Goal: Information Seeking & Learning: Learn about a topic

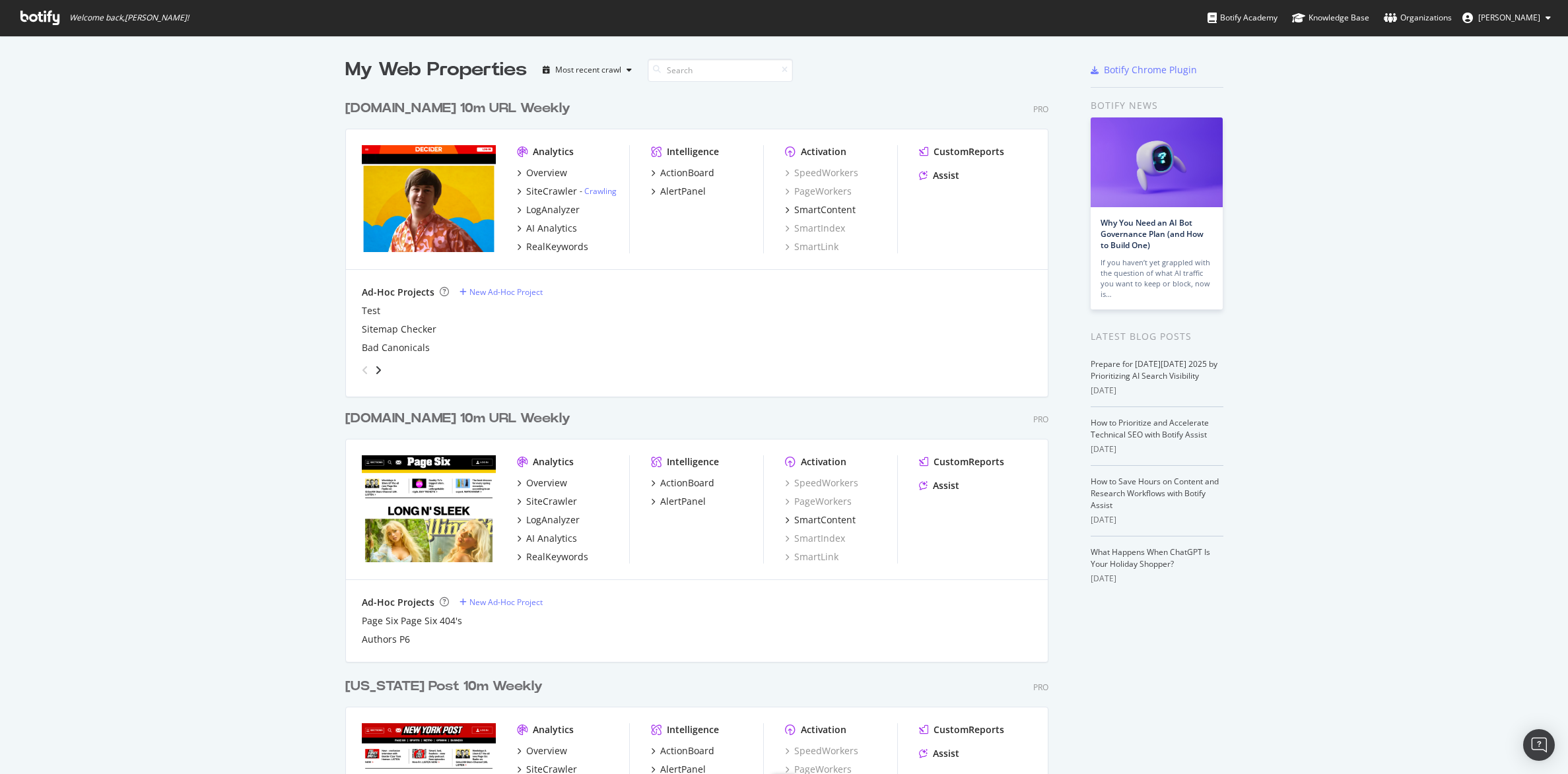
scroll to position [762, 1543]
click at [550, 496] on div "SiteCrawler" at bounding box center [551, 501] width 51 height 13
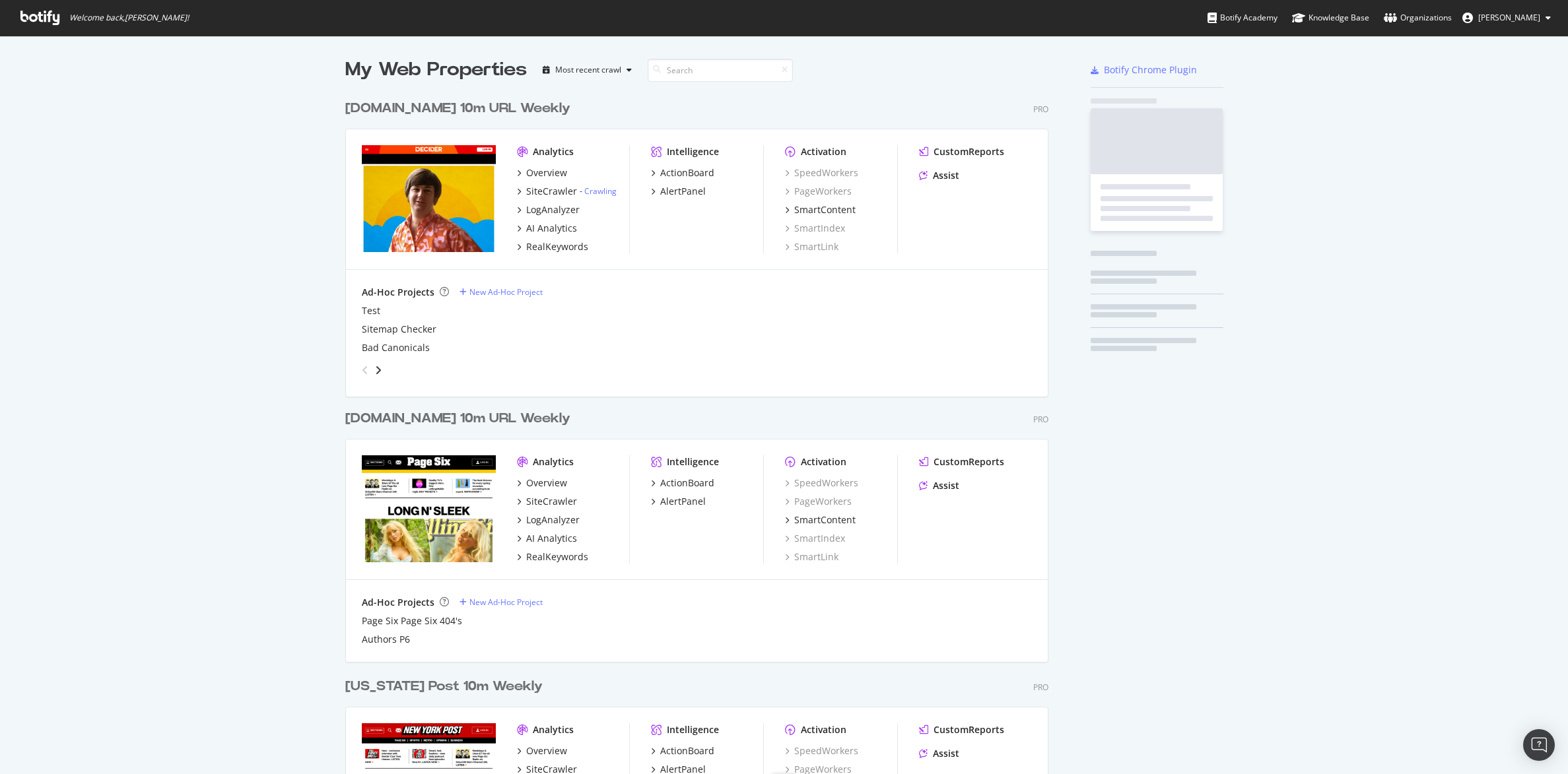
scroll to position [1569, 701]
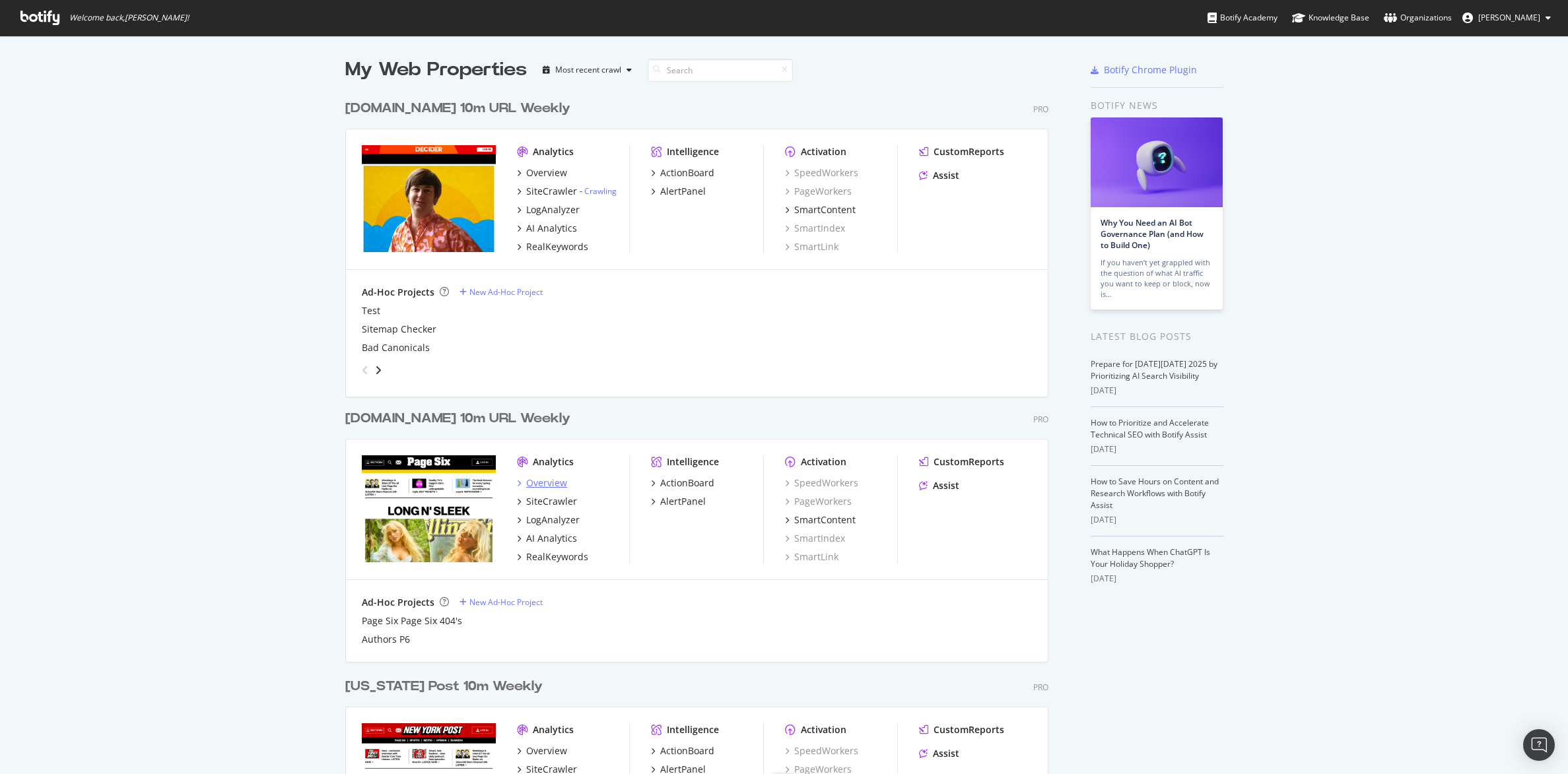
click at [536, 483] on div "Overview" at bounding box center [547, 483] width 41 height 13
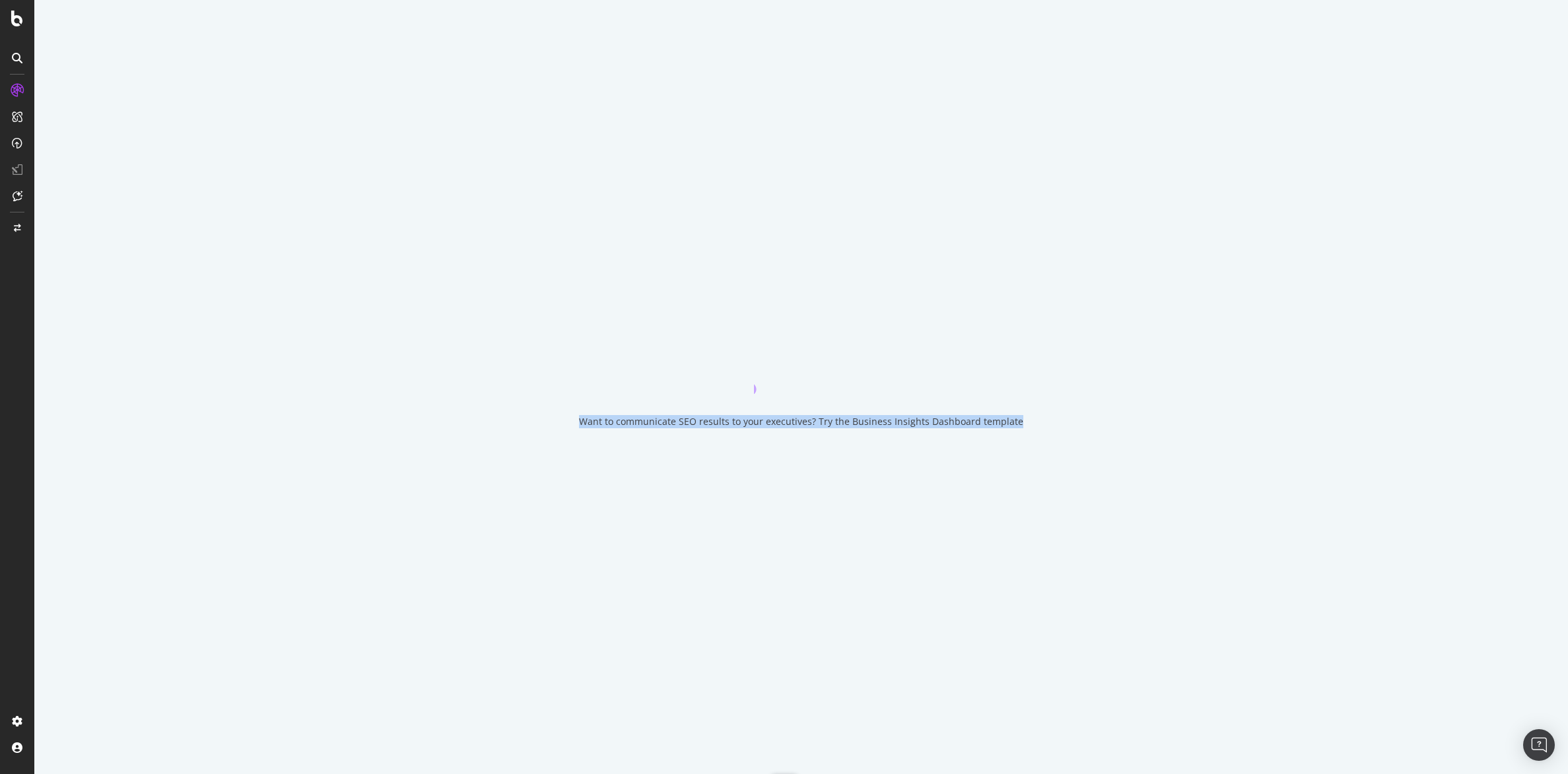
click at [536, 483] on div "Want to communicate SEO results to your executives? Try the Business Insights D…" at bounding box center [801, 387] width 1533 height 774
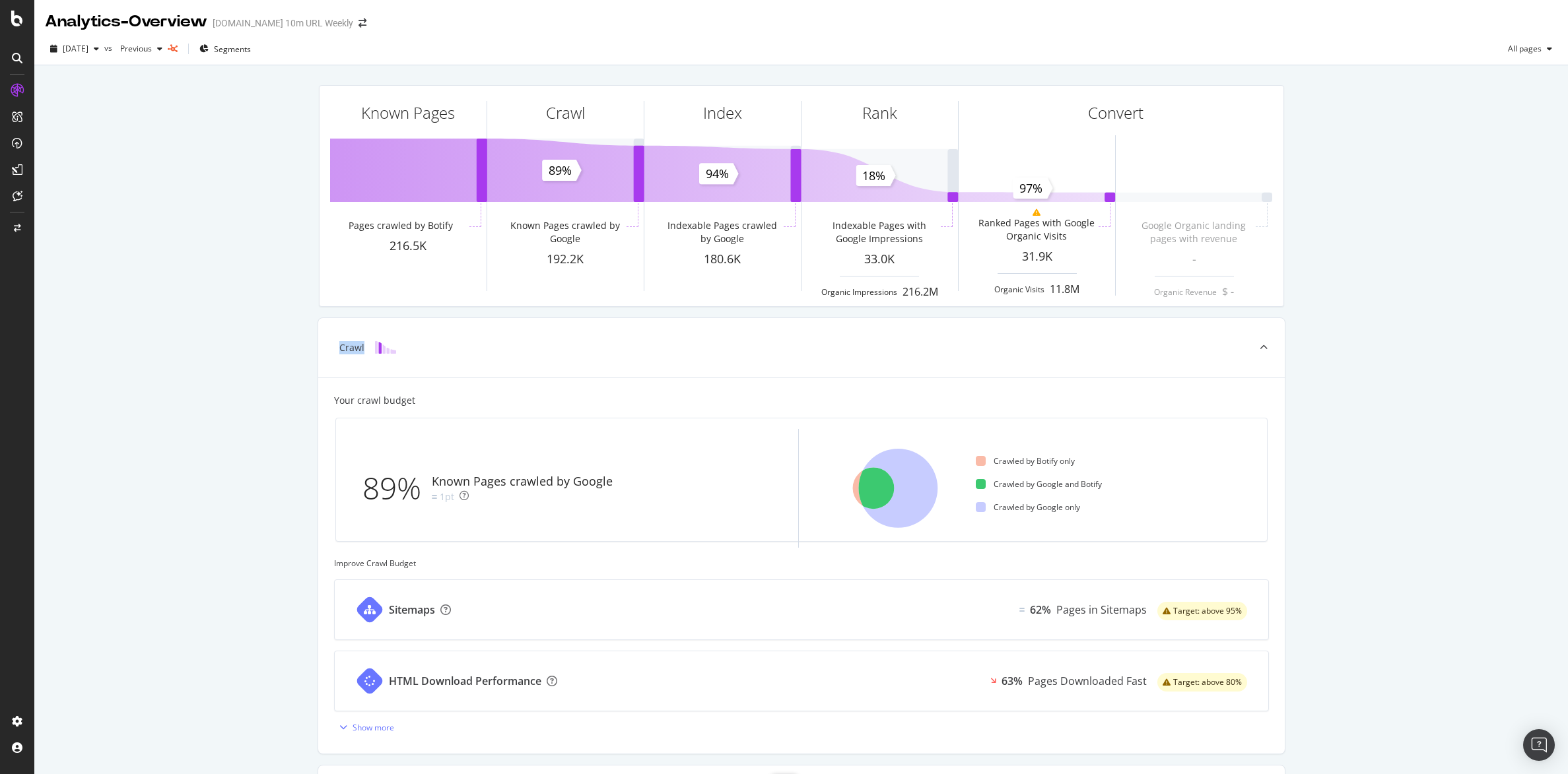
click at [183, 342] on div "Known Pages Pages crawled by Botify 216.5K Crawl Known Pages crawled by Google …" at bounding box center [801, 545] width 1533 height 960
